Goal: Task Accomplishment & Management: Manage account settings

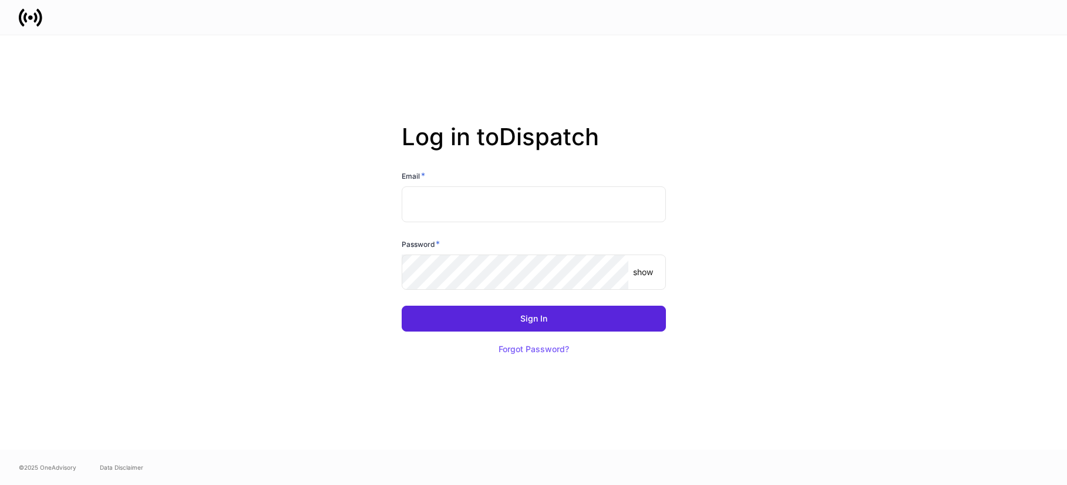
type input "**********"
click at [509, 343] on button "Forgot Password?" at bounding box center [534, 349] width 100 height 26
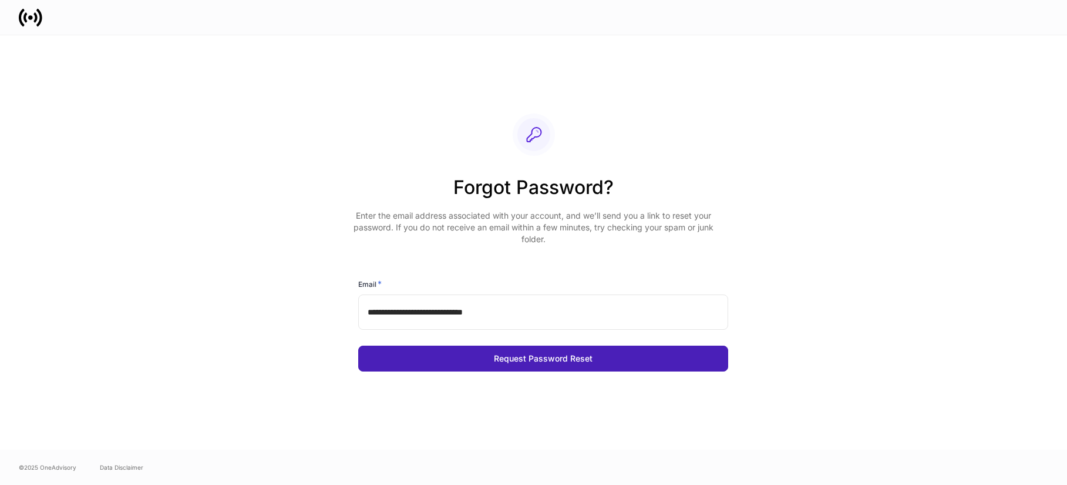
click at [542, 362] on div "Request Password Reset" at bounding box center [543, 358] width 99 height 8
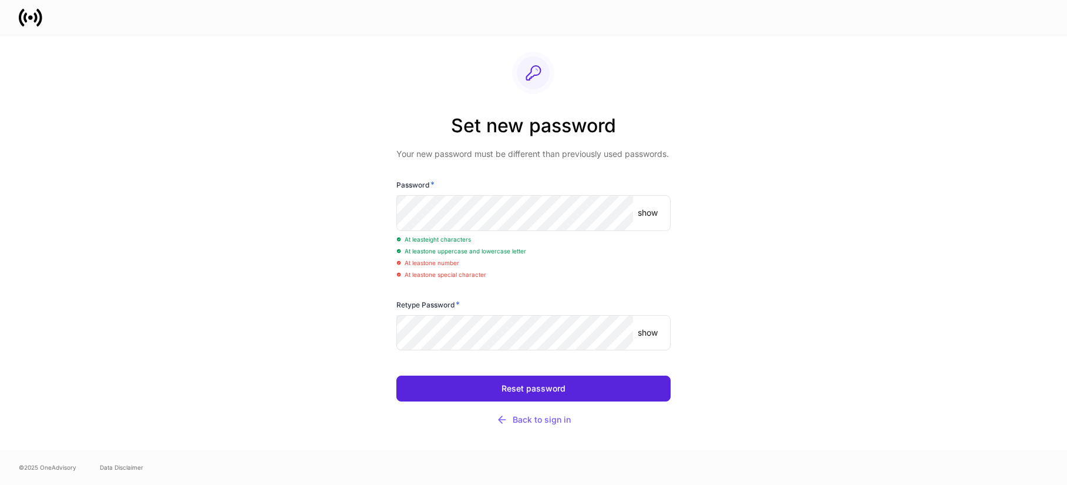
drag, startPoint x: 663, startPoint y: 208, endPoint x: 657, endPoint y: 213, distance: 7.5
click at [661, 208] on div "show ​" at bounding box center [534, 212] width 274 height 35
click at [645, 210] on p "show" at bounding box center [648, 213] width 20 height 12
click at [644, 337] on p "show" at bounding box center [648, 333] width 20 height 12
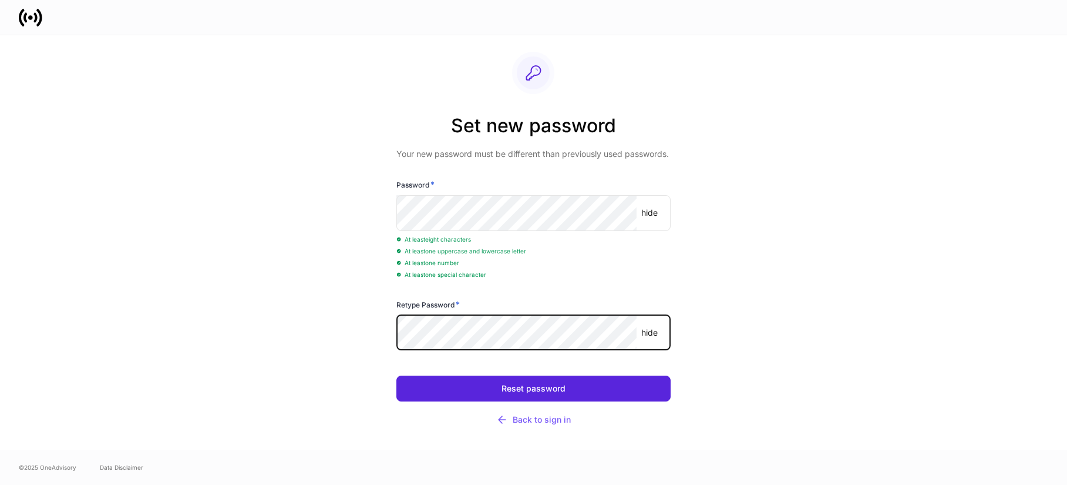
click at [861, 301] on div "Set new password Your new password must be different than previously used passw…" at bounding box center [534, 242] width 705 height 414
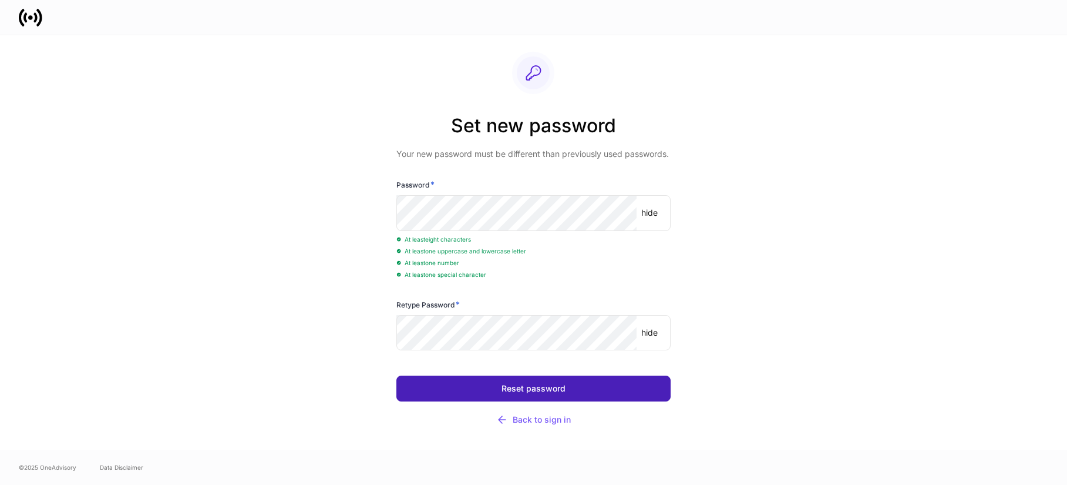
click at [596, 389] on button "Reset password" at bounding box center [534, 388] width 275 height 26
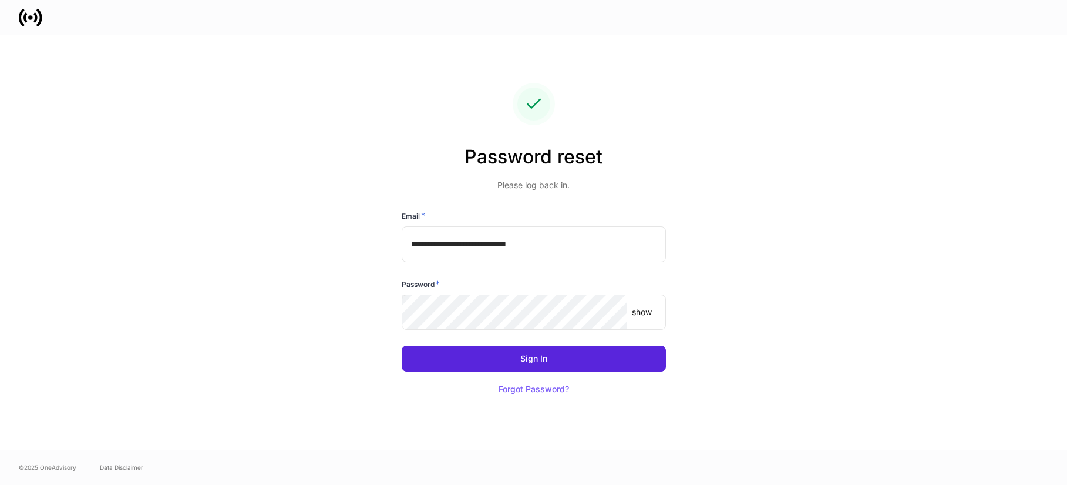
click at [631, 304] on div "show ​" at bounding box center [534, 311] width 264 height 35
click at [633, 305] on div "show ​" at bounding box center [534, 311] width 264 height 35
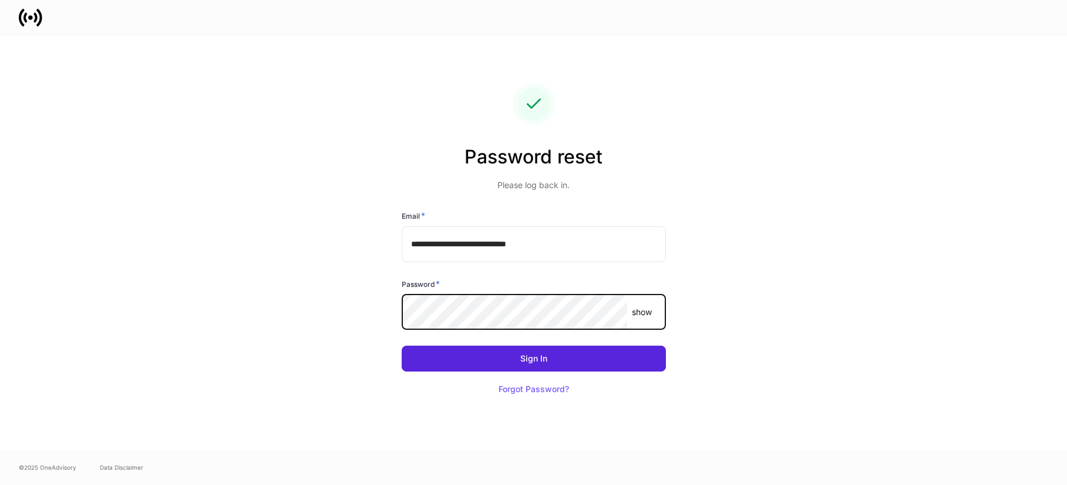
click at [648, 302] on div "show ​" at bounding box center [534, 311] width 264 height 35
click at [644, 307] on p "show" at bounding box center [642, 312] width 20 height 12
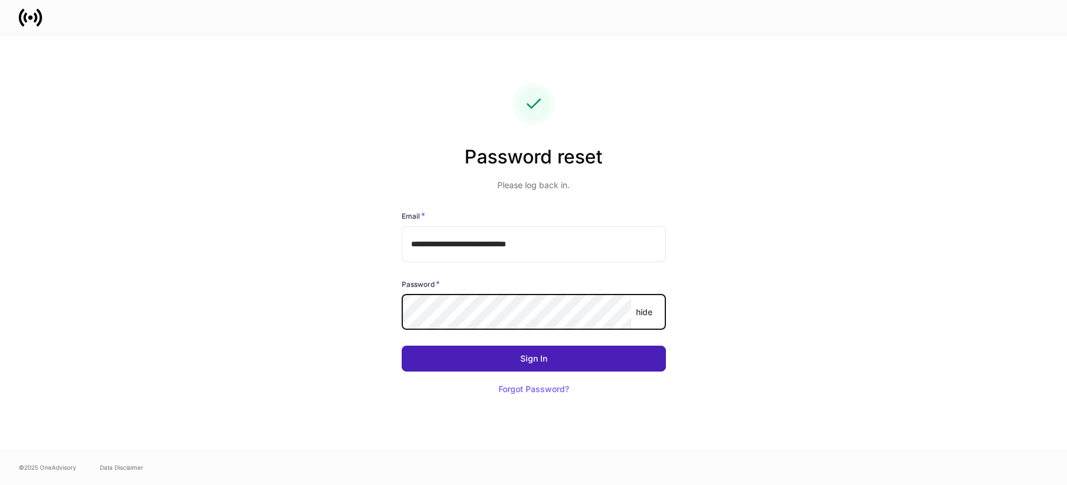
click at [556, 354] on button "Sign In" at bounding box center [534, 358] width 264 height 26
